Goal: Information Seeking & Learning: Learn about a topic

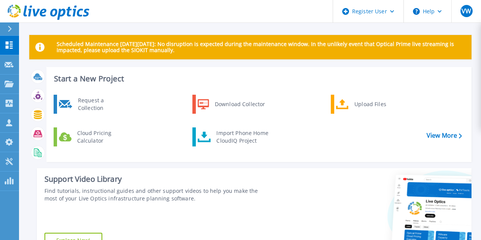
click at [6, 32] on button at bounding box center [9, 28] width 19 height 13
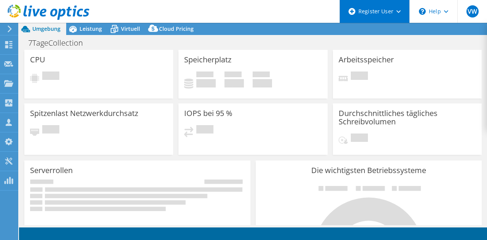
select select "USD"
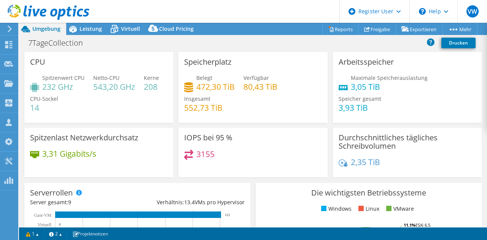
click at [83, 23] on div at bounding box center [44, 12] width 89 height 25
click at [83, 27] on span "Leistung" at bounding box center [90, 28] width 22 height 7
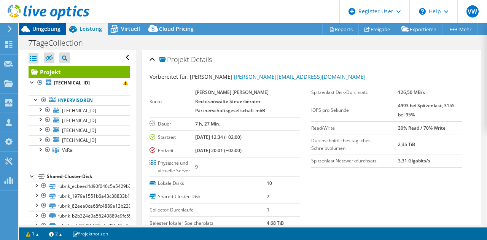
click at [27, 30] on icon at bounding box center [25, 29] width 9 height 6
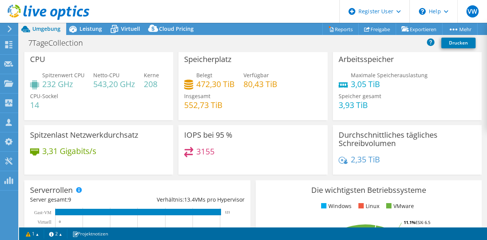
scroll to position [0, 0]
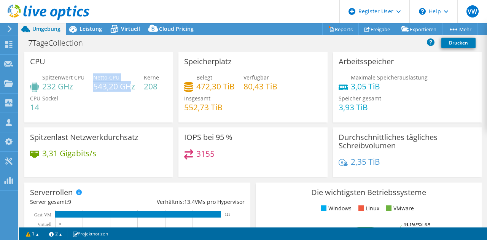
drag, startPoint x: 92, startPoint y: 88, endPoint x: 129, endPoint y: 88, distance: 37.3
click at [129, 88] on div "Spitzenwert CPU 232 GHz Netto-CPU 543,20 GHz Kerne 208 CPU-Sockel 14" at bounding box center [98, 96] width 137 height 46
drag, startPoint x: 74, startPoint y: 86, endPoint x: 46, endPoint y: 90, distance: 28.4
click at [46, 90] on h4 "232 GHz" at bounding box center [63, 86] width 42 height 8
drag, startPoint x: 225, startPoint y: 110, endPoint x: 182, endPoint y: 110, distance: 42.6
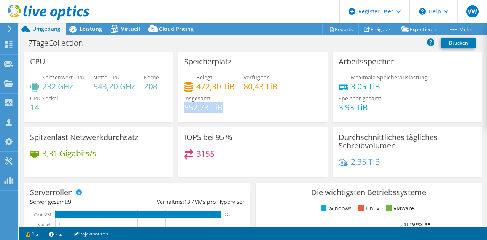
click at [184, 110] on div "Belegt 472,30 TiB Verfügbar 80,43 TiB Insgesamt 552,73 TiB" at bounding box center [252, 96] width 137 height 46
click at [92, 28] on span "Leistung" at bounding box center [90, 28] width 22 height 7
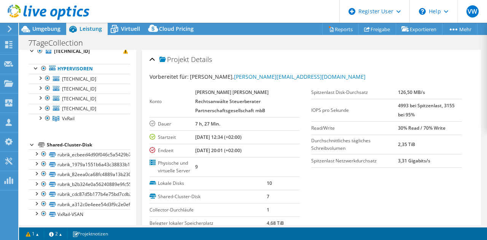
scroll to position [35, 0]
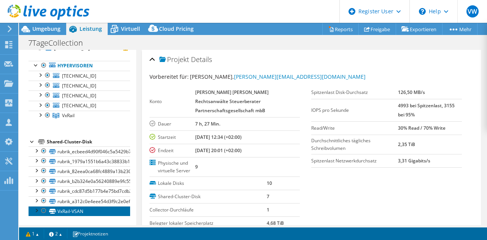
click at [76, 211] on link "VxRail-VSAN" at bounding box center [80, 211] width 102 height 10
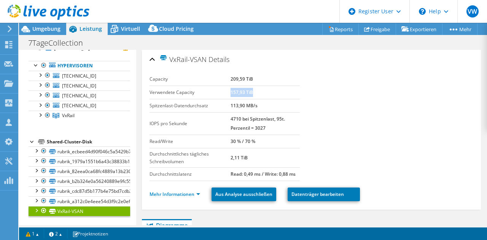
drag, startPoint x: 254, startPoint y: 92, endPoint x: 229, endPoint y: 94, distance: 24.9
click at [230, 94] on td "157,93 TiB" at bounding box center [264, 92] width 69 height 13
drag, startPoint x: 253, startPoint y: 142, endPoint x: 244, endPoint y: 139, distance: 9.6
click at [244, 139] on b "30 % / 70 %" at bounding box center [242, 141] width 25 height 6
drag, startPoint x: 229, startPoint y: 160, endPoint x: 249, endPoint y: 159, distance: 19.8
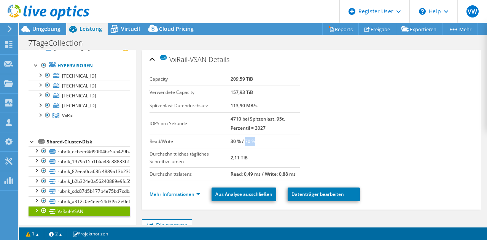
click at [249, 159] on tr "Durchschnittliches tägliches Schreibvolumen 2,11 TiB" at bounding box center [224, 157] width 151 height 19
drag, startPoint x: 254, startPoint y: 126, endPoint x: 263, endPoint y: 127, distance: 8.8
click at [263, 127] on b "4710 bei Spitzenlast, 95t. Perzentil = 3027" at bounding box center [257, 124] width 54 height 16
click at [186, 196] on link "Mehr Informationen" at bounding box center [174, 194] width 51 height 6
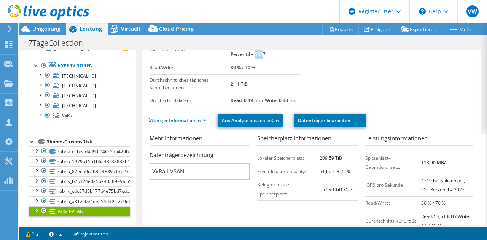
scroll to position [73, 0]
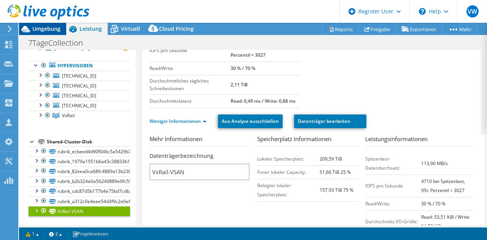
click at [48, 29] on span "Umgebung" at bounding box center [46, 28] width 28 height 7
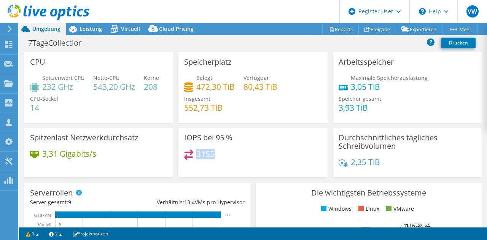
drag, startPoint x: 217, startPoint y: 154, endPoint x: 196, endPoint y: 156, distance: 21.0
click at [196, 156] on div "3155" at bounding box center [252, 157] width 137 height 16
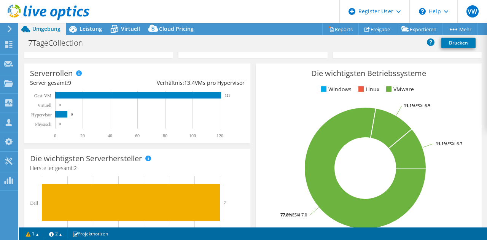
scroll to position [123, 0]
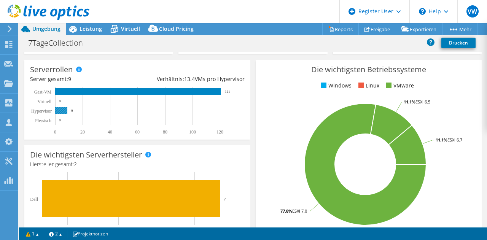
drag, startPoint x: 59, startPoint y: 105, endPoint x: 68, endPoint y: 113, distance: 12.9
click at [68, 113] on rect at bounding box center [134, 111] width 208 height 48
click at [82, 27] on span "Leistung" at bounding box center [90, 28] width 22 height 7
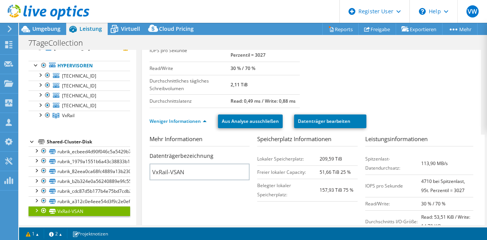
click at [52, 25] on div at bounding box center [44, 12] width 89 height 25
click at [52, 27] on span "Umgebung" at bounding box center [46, 28] width 28 height 7
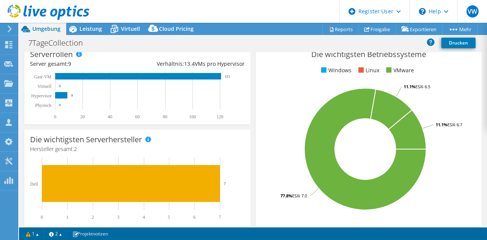
scroll to position [140, 0]
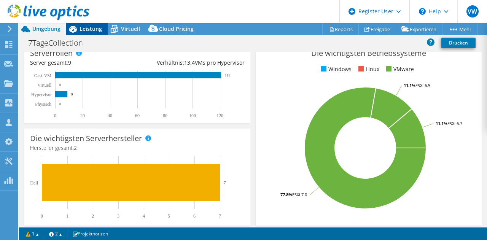
click at [94, 30] on span "Leistung" at bounding box center [90, 28] width 22 height 7
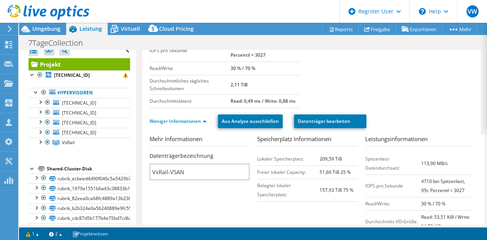
scroll to position [7, 0]
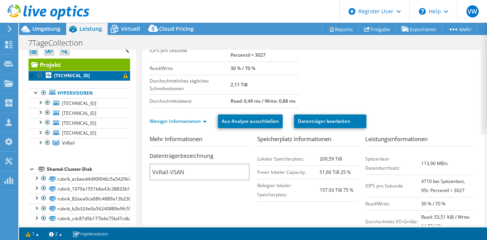
click at [80, 74] on link "[TECHNICAL_ID]" at bounding box center [80, 76] width 102 height 10
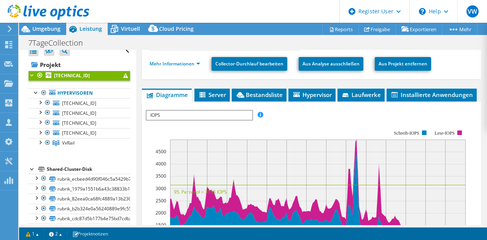
scroll to position [140, 0]
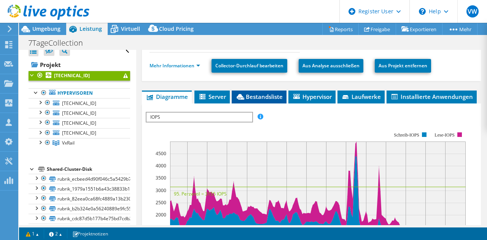
click at [266, 98] on span "Bestandsliste" at bounding box center [258, 97] width 47 height 8
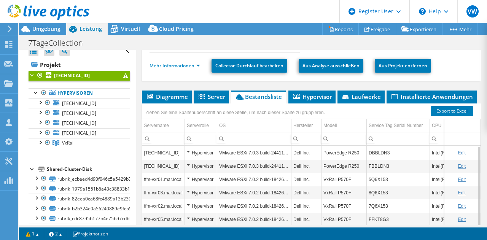
click at [419, 92] on ul "Diagramme Server Bestandsliste Hypervisor Laufwerke Cluster-Laufwerke Installie…" at bounding box center [311, 96] width 339 height 13
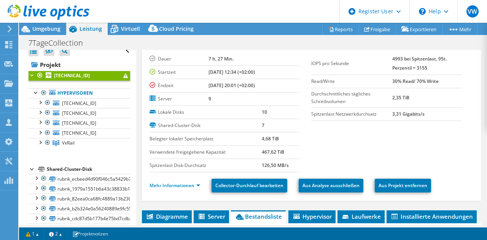
scroll to position [0, 0]
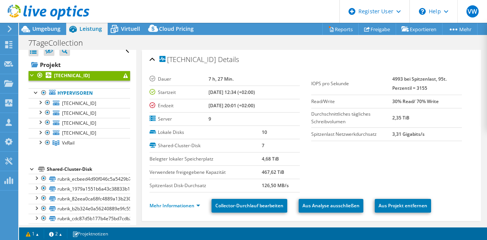
click at [213, 6] on header "VW Dell-Benutzer [PERSON_NAME] [PERSON_NAME][EMAIL_ADDRESS][DOMAIN_NAME] Dell M…" at bounding box center [243, 11] width 487 height 23
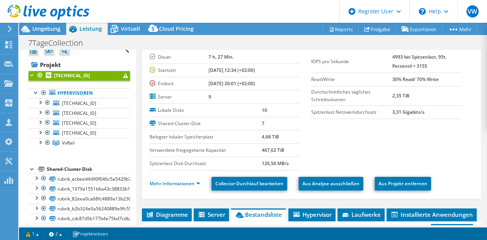
scroll to position [24, 0]
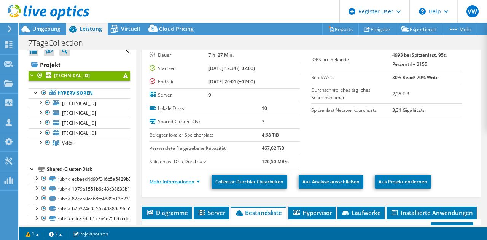
click at [170, 182] on link "Mehr Informationen" at bounding box center [174, 181] width 51 height 6
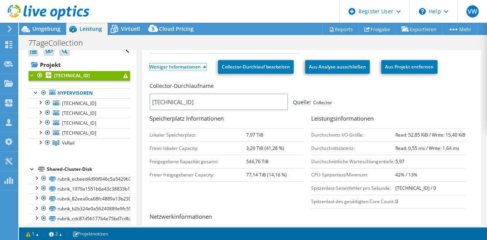
scroll to position [150, 0]
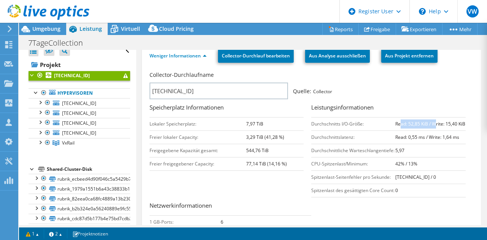
drag, startPoint x: 395, startPoint y: 123, endPoint x: 431, endPoint y: 121, distance: 35.8
click at [431, 121] on b "Read: 52,85 KiB / Write: 15,40 KiB" at bounding box center [430, 124] width 70 height 6
click at [63, 138] on link "VxRail" at bounding box center [80, 143] width 102 height 10
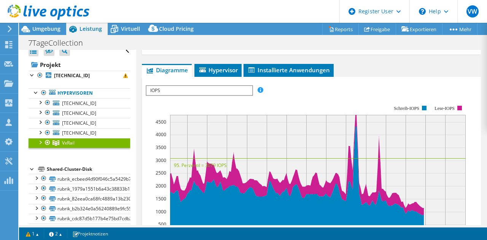
click at [200, 90] on span "IOPS" at bounding box center [198, 90] width 105 height 9
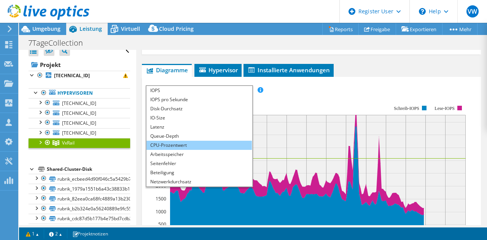
click at [170, 142] on li "CPU-Prozentwert" at bounding box center [198, 145] width 105 height 9
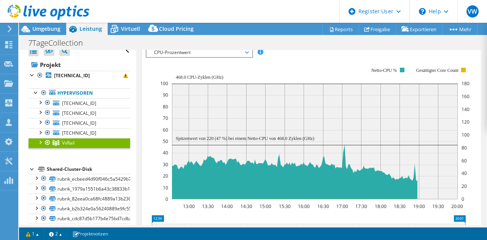
scroll to position [188, 0]
click at [41, 143] on div at bounding box center [40, 142] width 8 height 8
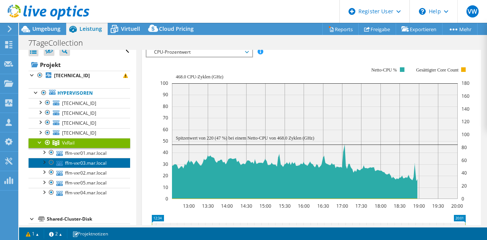
click at [78, 159] on link "ffm-vxr03.mar.local" at bounding box center [80, 163] width 102 height 10
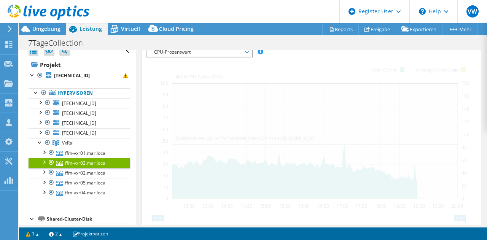
scroll to position [194, 0]
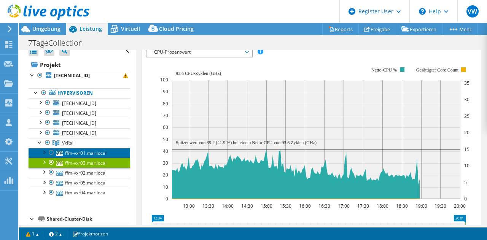
click at [92, 154] on link "ffm-vxr01.mar.local" at bounding box center [80, 153] width 102 height 10
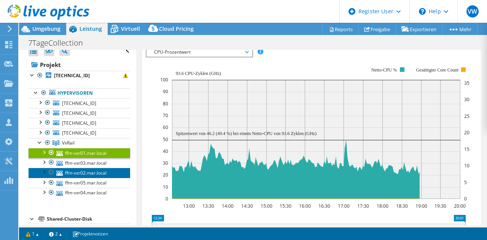
click at [87, 177] on link "ffm-vxr02.mar.local" at bounding box center [80, 173] width 102 height 10
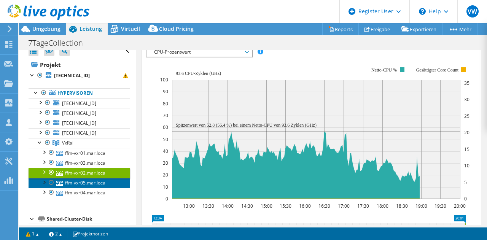
click at [87, 183] on link "ffm-vxr05.mar.local" at bounding box center [80, 183] width 102 height 10
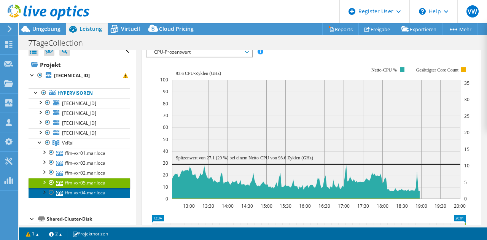
click at [86, 190] on link "ffm-vxr04.mar.local" at bounding box center [80, 193] width 102 height 10
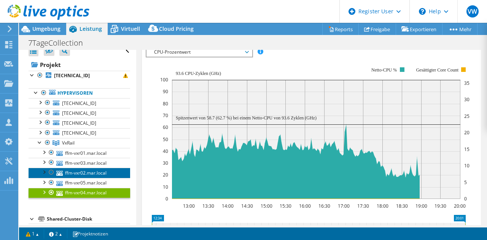
click at [90, 171] on link "ffm-vxr02.mar.local" at bounding box center [80, 173] width 102 height 10
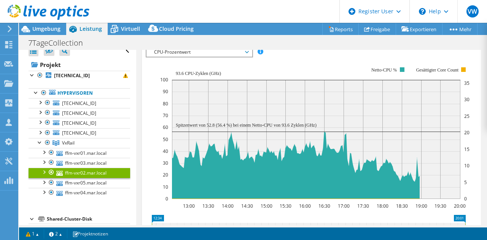
click at [167, 51] on span "CPU-Prozentwert" at bounding box center [199, 52] width 98 height 9
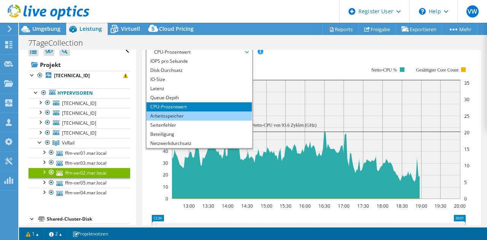
click at [159, 112] on li "Arbeitsspeicher" at bounding box center [198, 115] width 105 height 9
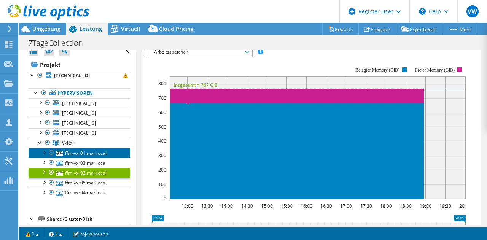
click at [90, 154] on link "ffm-vxr01.mar.local" at bounding box center [80, 153] width 102 height 10
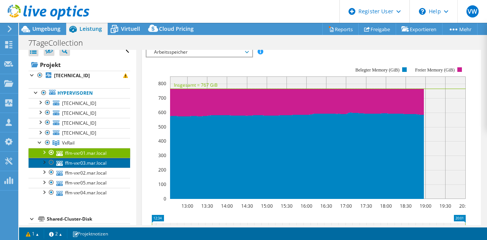
click at [89, 164] on link "ffm-vxr03.mar.local" at bounding box center [80, 163] width 102 height 10
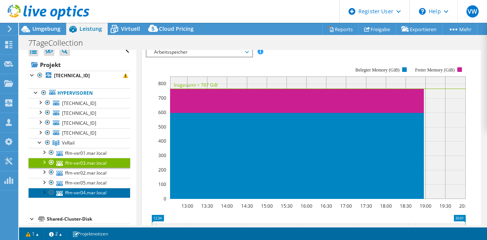
click at [84, 190] on link "ffm-vxr04.mar.local" at bounding box center [80, 193] width 102 height 10
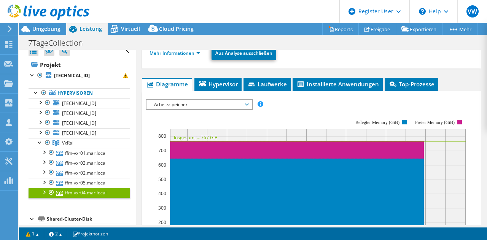
scroll to position [140, 0]
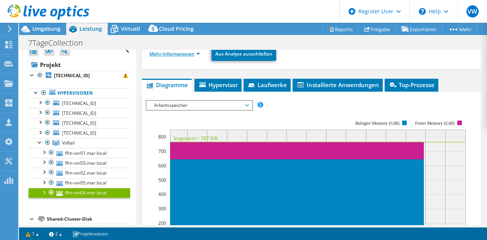
click at [192, 53] on link "Mehr Informationen" at bounding box center [174, 54] width 51 height 6
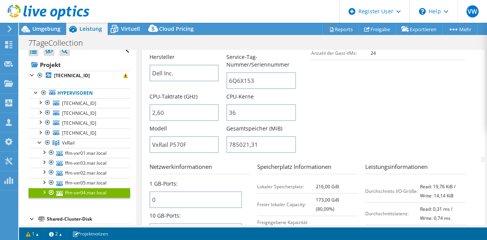
scroll to position [243, 0]
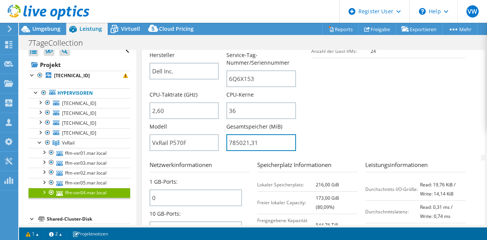
drag, startPoint x: 263, startPoint y: 143, endPoint x: 222, endPoint y: 140, distance: 42.0
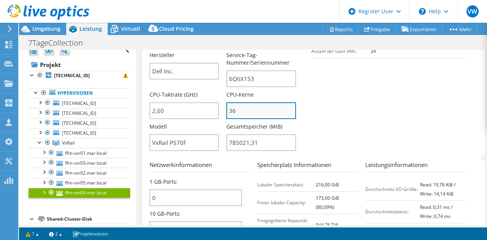
type input "78502131"
drag, startPoint x: 238, startPoint y: 111, endPoint x: 225, endPoint y: 110, distance: 12.6
click at [226, 110] on input "36" at bounding box center [261, 110] width 70 height 17
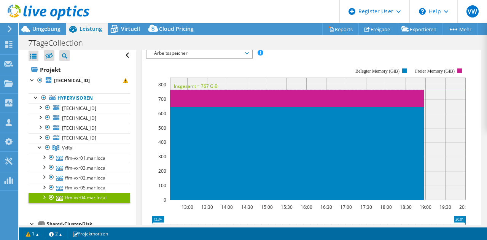
scroll to position [0, 0]
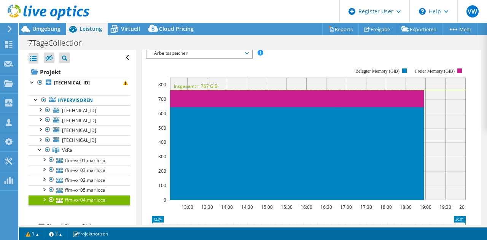
click at [201, 56] on span "Arbeitsspeicher" at bounding box center [199, 53] width 98 height 9
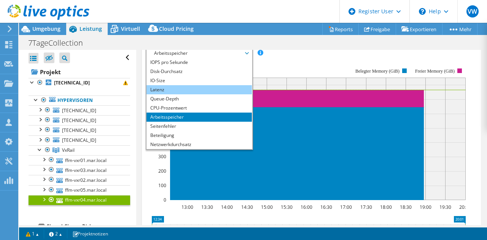
click at [202, 90] on li "Latenz" at bounding box center [198, 89] width 105 height 9
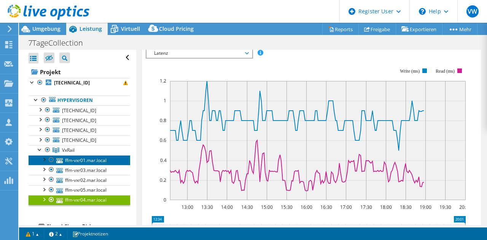
click at [114, 159] on link "ffm-vxr01.mar.local" at bounding box center [80, 160] width 102 height 10
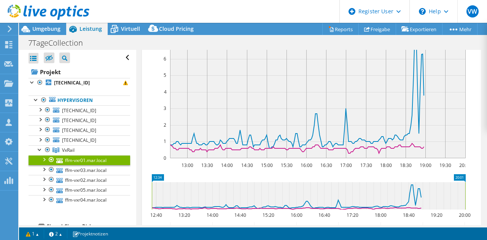
scroll to position [192, 0]
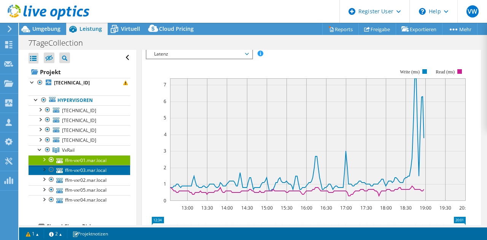
click at [93, 171] on link "ffm-vxr03.mar.local" at bounding box center [80, 170] width 102 height 10
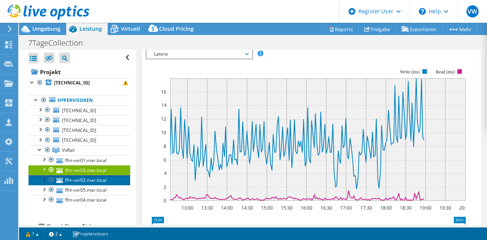
click at [103, 181] on link "ffm-vxr02.mar.local" at bounding box center [80, 180] width 102 height 10
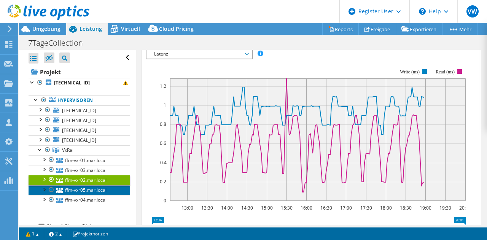
click at [103, 191] on link "ffm-vxr05.mar.local" at bounding box center [80, 190] width 102 height 10
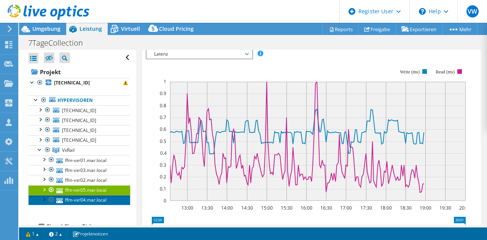
click at [97, 198] on link "ffm-vxr04.mar.local" at bounding box center [80, 200] width 102 height 10
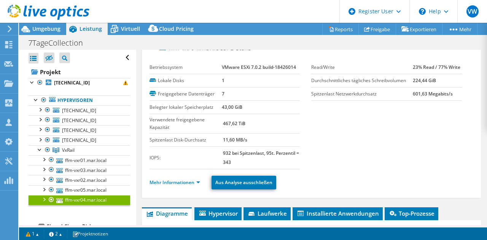
scroll to position [0, 0]
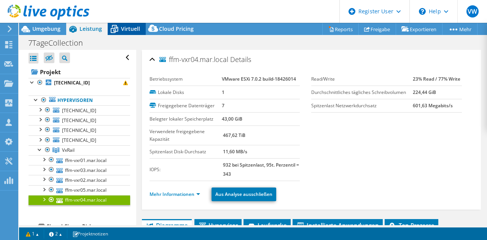
click at [131, 27] on span "Virtuell" at bounding box center [130, 28] width 19 height 7
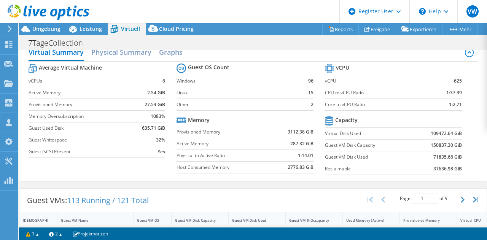
scroll to position [11, 0]
drag, startPoint x: 457, startPoint y: 105, endPoint x: 441, endPoint y: 108, distance: 15.4
click at [441, 108] on section "vCPU vCPU 625 CPU to vCPU Ratio 1:37.39 Core to vCPU Ratio 1:2.71 Capacity Virt…" at bounding box center [399, 120] width 148 height 117
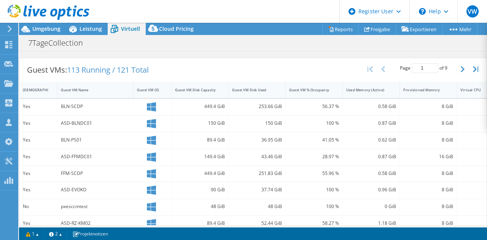
scroll to position [140, 0]
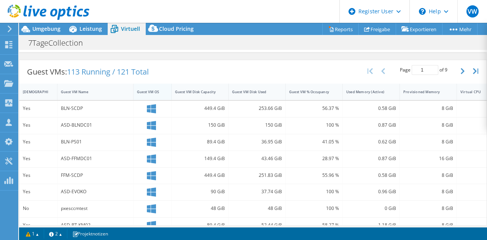
click at [151, 91] on div "Guest VM OS" at bounding box center [148, 91] width 22 height 5
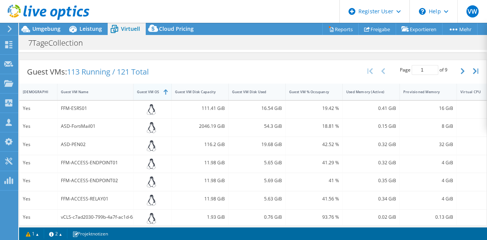
click at [147, 89] on div "Guest VM OS" at bounding box center [148, 91] width 22 height 5
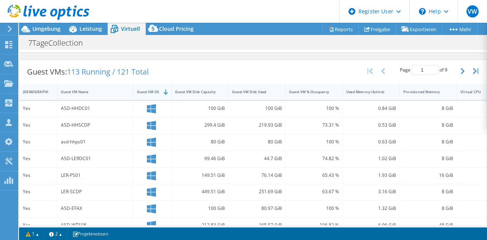
click at [148, 89] on div "Guest VM OS" at bounding box center [148, 91] width 22 height 5
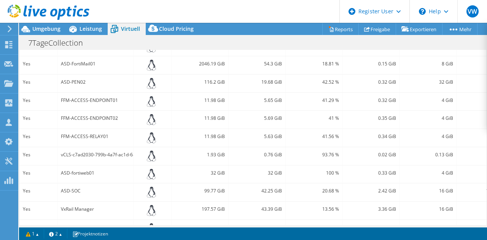
scroll to position [201, 0]
drag, startPoint x: 94, startPoint y: 67, endPoint x: 60, endPoint y: 68, distance: 33.5
click at [60, 68] on div "ASD-FortiMail01" at bounding box center [95, 66] width 76 height 18
drag, startPoint x: 100, startPoint y: 173, endPoint x: 58, endPoint y: 174, distance: 42.2
click at [58, 174] on div "ASD-fortiweb01" at bounding box center [95, 176] width 76 height 18
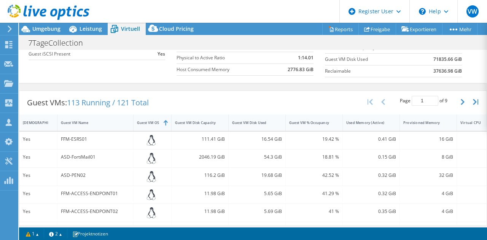
scroll to position [109, 0]
click at [457, 101] on button "button" at bounding box center [463, 101] width 13 height 14
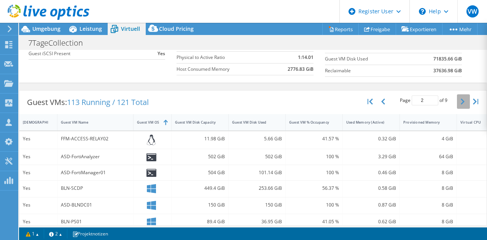
type input "2"
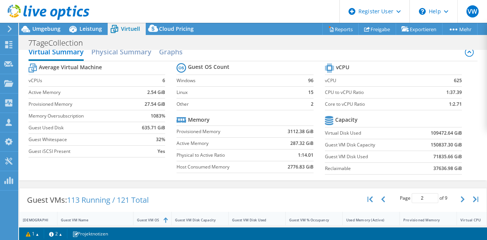
scroll to position [0, 0]
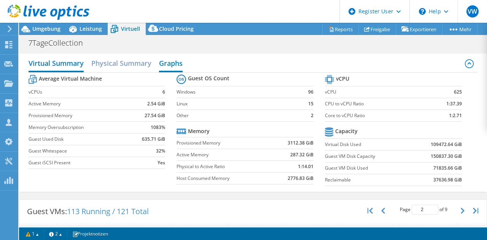
click at [171, 67] on h2 "Graphs" at bounding box center [171, 64] width 24 height 17
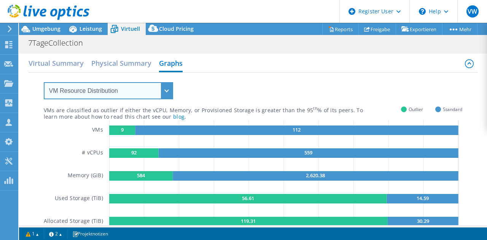
click at [145, 85] on select "VM Resource Distribution Provisioning Contrast Over Provisioning" at bounding box center [108, 90] width 129 height 17
select select "Over Provisioning"
click at [44, 82] on select "VM Resource Distribution Provisioning Contrast Over Provisioning" at bounding box center [108, 90] width 129 height 17
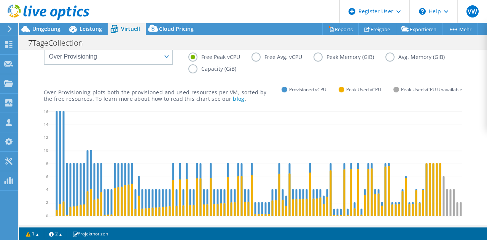
click at [316, 58] on label "Peak Memory (GiB)" at bounding box center [349, 56] width 72 height 9
click at [0, 0] on input "Peak Memory (GiB)" at bounding box center [0, 0] width 0 height 0
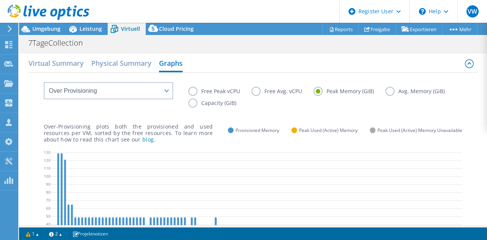
click at [254, 92] on label "Free Avg. vCPU" at bounding box center [282, 91] width 62 height 9
click at [0, 0] on input "Free Avg. vCPU" at bounding box center [0, 0] width 0 height 0
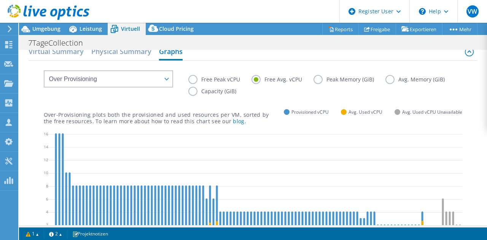
scroll to position [10, 0]
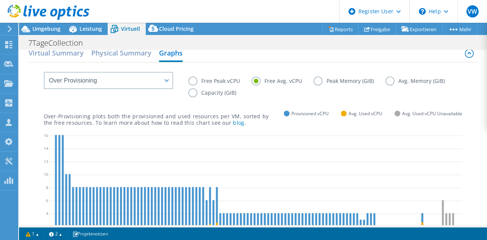
click at [189, 80] on label "Free Peak vCPU" at bounding box center [219, 80] width 63 height 9
click at [0, 0] on input "Free Peak vCPU" at bounding box center [0, 0] width 0 height 0
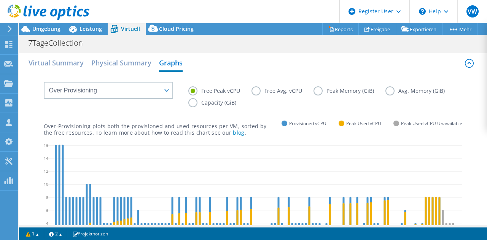
scroll to position [0, 0]
click at [383, 31] on link "Freigabe" at bounding box center [377, 29] width 38 height 12
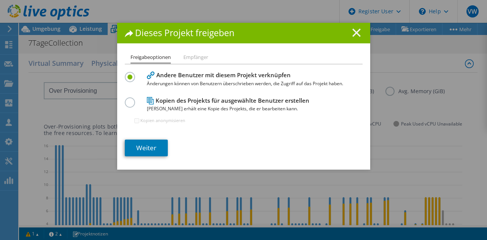
click at [352, 31] on line at bounding box center [356, 33] width 8 height 8
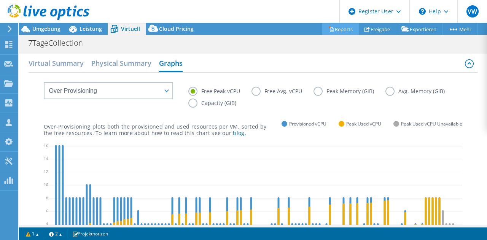
click at [340, 29] on link "Reports" at bounding box center [340, 29] width 37 height 12
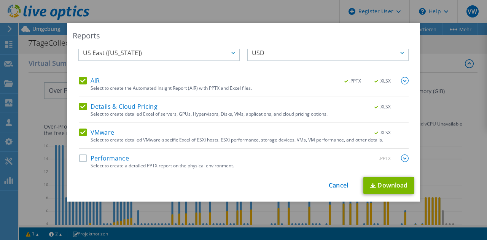
scroll to position [19, 0]
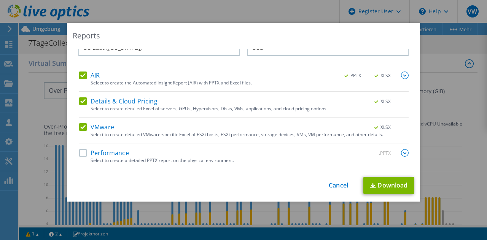
click at [337, 186] on link "Cancel" at bounding box center [338, 185] width 19 height 7
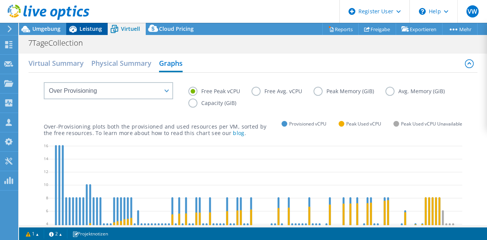
click at [96, 26] on span "Leistung" at bounding box center [90, 28] width 22 height 7
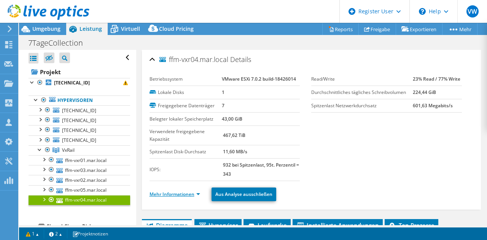
click at [179, 194] on link "Mehr Informationen" at bounding box center [174, 194] width 51 height 6
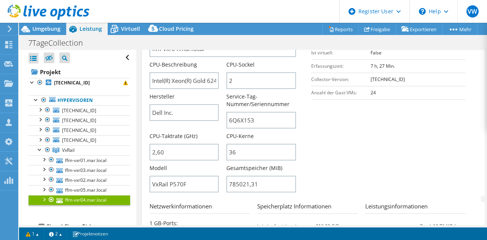
scroll to position [203, 0]
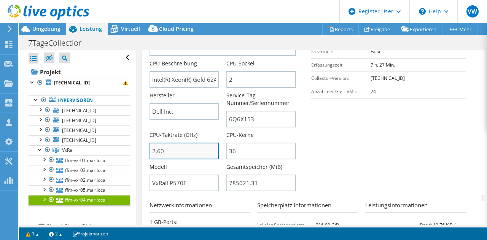
click at [171, 148] on input "2,60" at bounding box center [184, 151] width 70 height 17
type input "260"
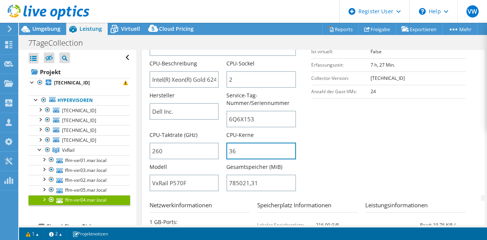
drag, startPoint x: 240, startPoint y: 153, endPoint x: 221, endPoint y: 149, distance: 19.3
click at [221, 28] on div "Servername ffm-vxr04.mar.local CPU-Beschreibung Intel(R) Xeon(R) Gold 6240 CPU …" at bounding box center [226, 28] width 154 height 0
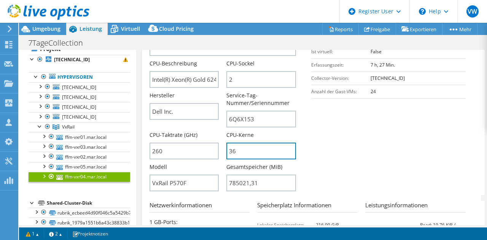
scroll to position [16, 0]
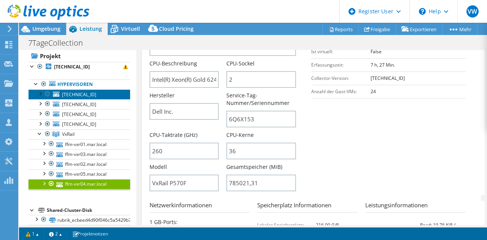
click at [92, 93] on link "[TECHNICAL_ID]" at bounding box center [80, 94] width 102 height 10
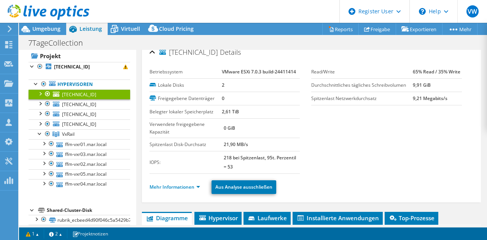
scroll to position [6, 0]
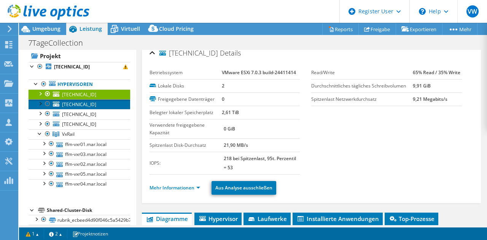
click at [87, 105] on span "[TECHNICAL_ID]" at bounding box center [79, 104] width 34 height 6
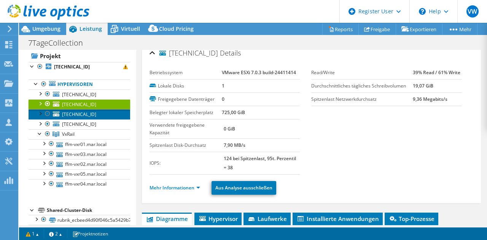
click at [101, 115] on link "[TECHNICAL_ID]" at bounding box center [80, 114] width 102 height 10
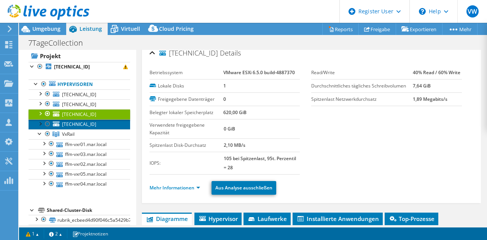
click at [105, 124] on link "[TECHNICAL_ID]" at bounding box center [80, 124] width 102 height 10
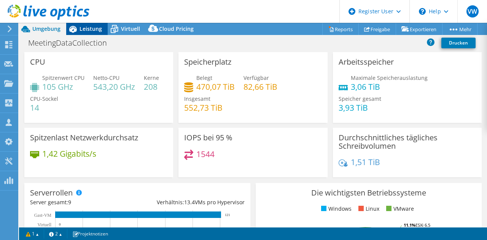
click at [97, 30] on span "Leistung" at bounding box center [90, 28] width 22 height 7
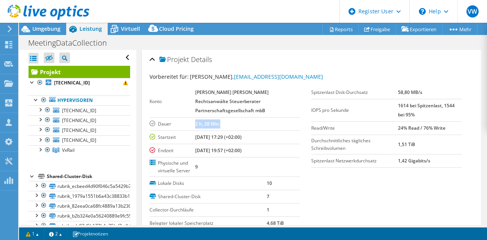
drag, startPoint x: 194, startPoint y: 125, endPoint x: 222, endPoint y: 125, distance: 28.1
click at [222, 125] on tr "Dauer 2 h, 28 Min." at bounding box center [224, 123] width 151 height 13
click at [233, 124] on td "2 h, 28 Min." at bounding box center [247, 123] width 105 height 13
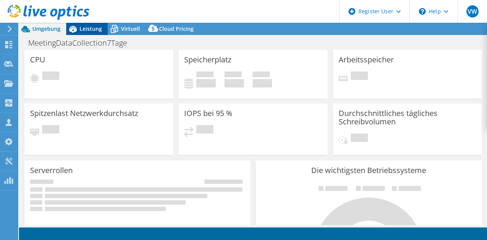
click at [88, 27] on span "Leistung" at bounding box center [90, 28] width 22 height 7
select select "USD"
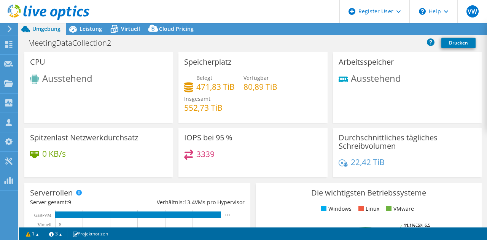
click at [54, 80] on span "Ausstehend" at bounding box center [67, 78] width 50 height 13
